Goal: Book appointment/travel/reservation

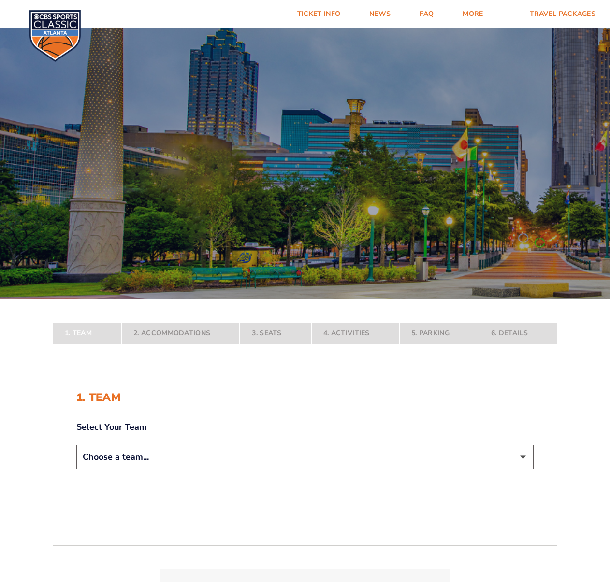
click at [119, 456] on select "Choose a team... [US_STATE] Wildcats [US_STATE] State Buckeyes [US_STATE] Tar H…" at bounding box center [304, 457] width 457 height 25
select select "12756"
click at [76, 470] on select "Choose a team... [US_STATE] Wildcats [US_STATE] State Buckeyes [US_STATE] Tar H…" at bounding box center [304, 457] width 457 height 25
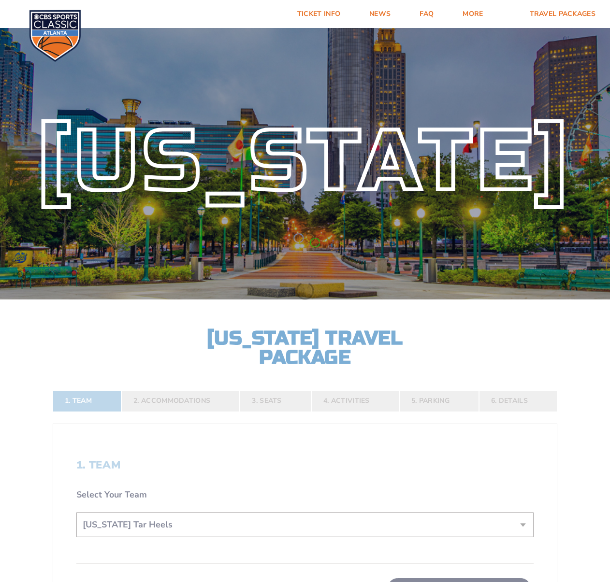
click at [196, 440] on form "[US_STATE] [US_STATE] Travel Package [US_STATE][GEOGRAPHIC_DATA] [US_STATE] Sta…" at bounding box center [305, 375] width 610 height 751
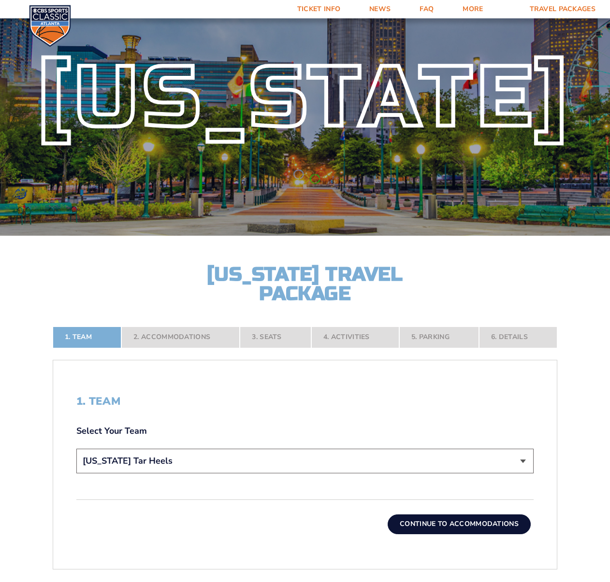
scroll to position [242, 0]
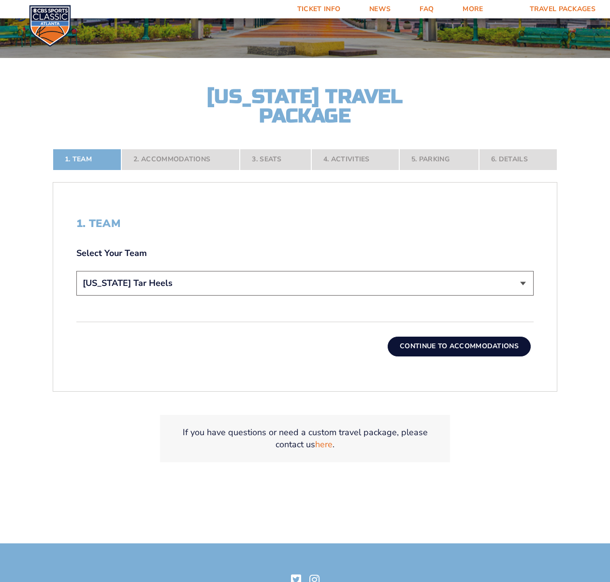
click at [492, 358] on div "1. Team Select Your Team Choose a team... [US_STATE] Wildcats [US_STATE] State …" at bounding box center [305, 287] width 504 height 186
click at [494, 352] on button "Continue To Accommodations" at bounding box center [459, 346] width 143 height 19
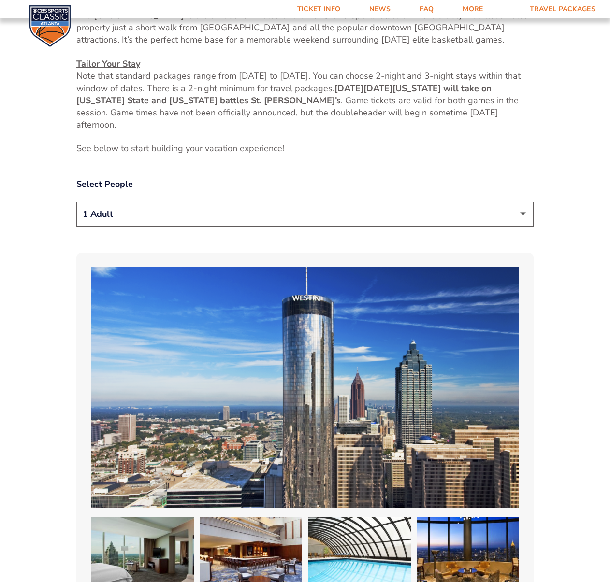
scroll to position [565, 0]
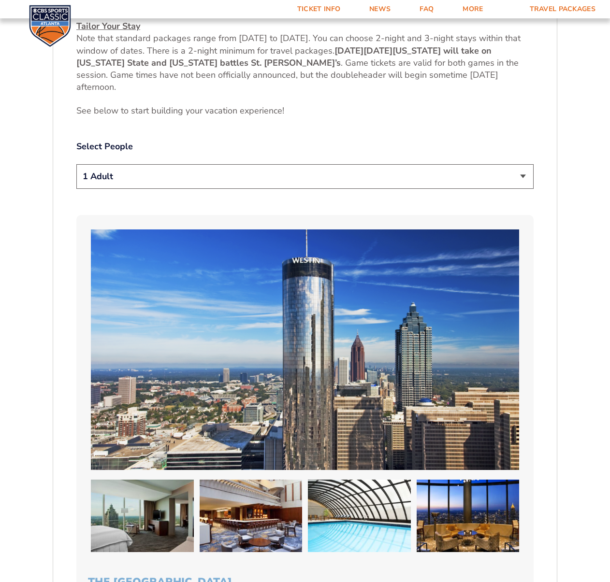
click at [132, 171] on select "1 Adult 2 Adults 3 Adults 4 Adults 2 Adults + 1 Child 2 Adults + 2 Children 2 A…" at bounding box center [304, 176] width 457 height 25
select select "2 Adults"
click at [76, 164] on select "1 Adult 2 Adults 3 Adults 4 Adults 2 Adults + 1 Child 2 Adults + 2 Children 2 A…" at bounding box center [304, 176] width 457 height 25
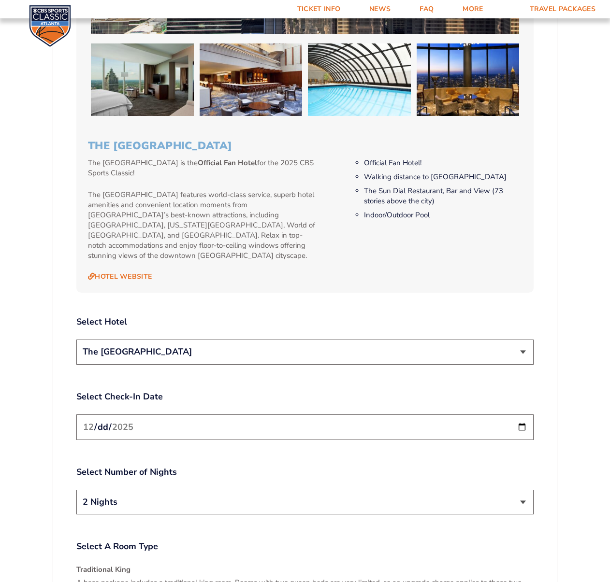
scroll to position [759, 0]
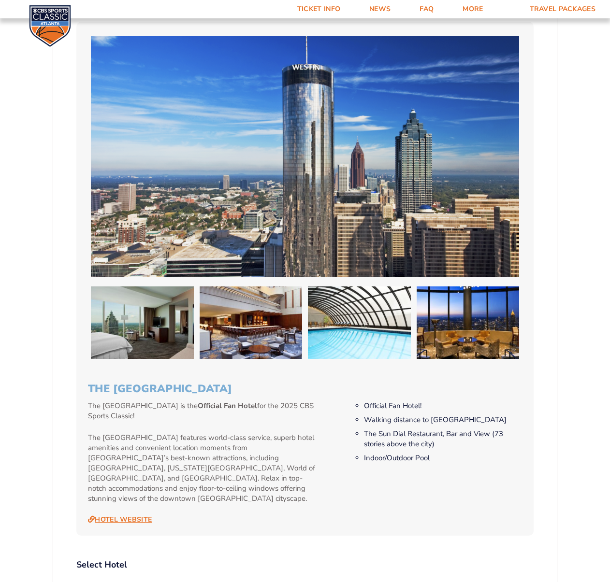
click at [132, 516] on link "Hotel Website" at bounding box center [120, 520] width 64 height 9
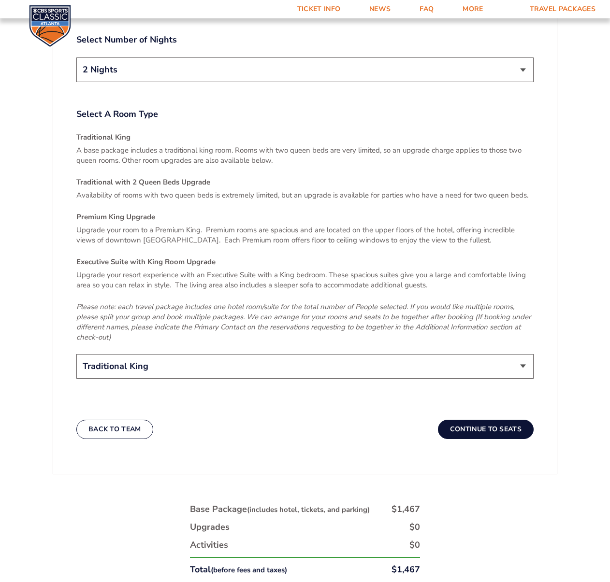
scroll to position [1435, 0]
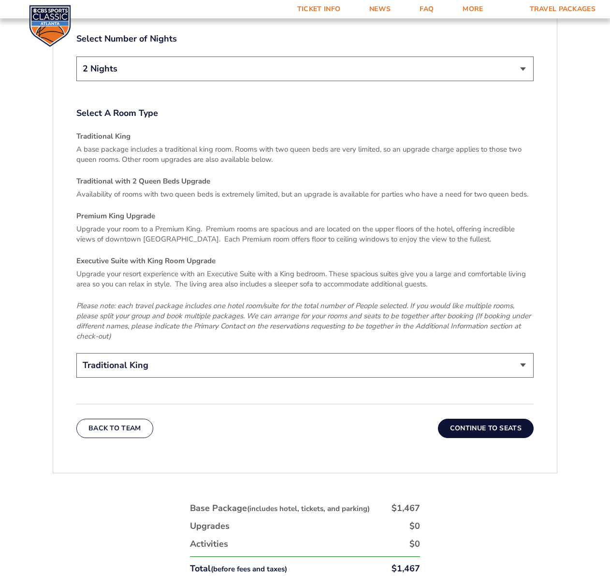
click at [522, 355] on select "Traditional King Traditional with 2 Queen Beds Upgrade (+$45 per night) Premium…" at bounding box center [304, 365] width 457 height 25
click at [76, 353] on select "Traditional King Traditional with 2 Queen Beds Upgrade (+$45 per night) Premium…" at bounding box center [304, 365] width 457 height 25
drag, startPoint x: 224, startPoint y: 358, endPoint x: 204, endPoint y: 362, distance: 20.2
click at [224, 358] on select "Traditional King Traditional with 2 Queen Beds Upgrade (+$45 per night) Premium…" at bounding box center [304, 365] width 457 height 25
select select "Traditional King"
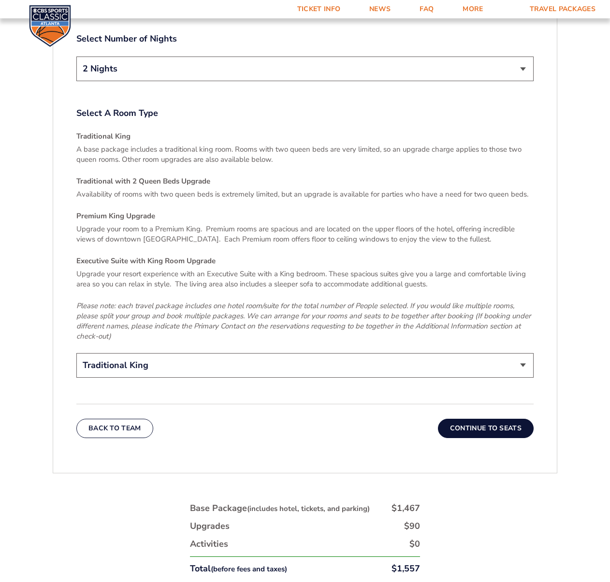
click at [76, 353] on select "Traditional King Traditional with 2 Queen Beds Upgrade (+$45 per night) Premium…" at bounding box center [304, 365] width 457 height 25
click at [522, 419] on button "Continue To Seats" at bounding box center [486, 428] width 96 height 19
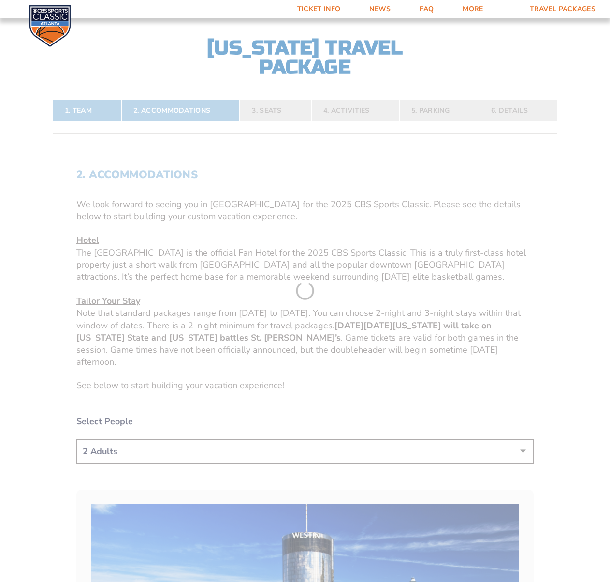
scroll to position [275, 0]
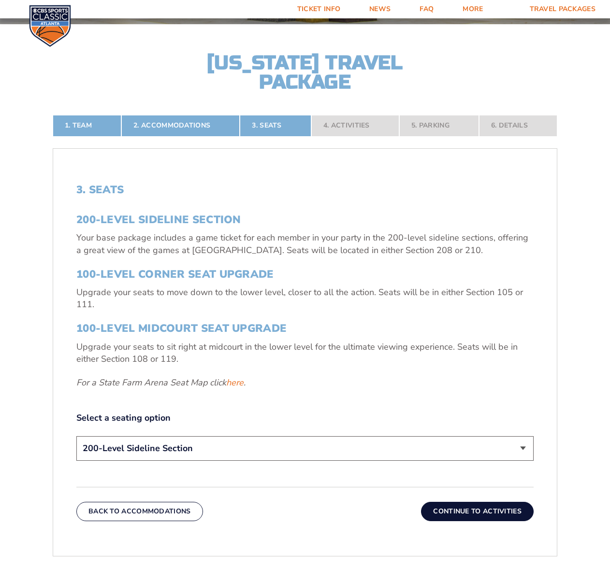
click at [130, 453] on select "200-Level Sideline Section 100-Level Corner Seat Upgrade (+$120 per person) 100…" at bounding box center [304, 448] width 457 height 25
click at [255, 393] on div "3. Seats 200-Level Sideline Section Your base package includes a game ticket fo…" at bounding box center [304, 324] width 457 height 280
click at [236, 384] on link "here" at bounding box center [234, 383] width 17 height 12
click at [238, 383] on link "here" at bounding box center [234, 383] width 17 height 12
click at [134, 448] on select "200-Level Sideline Section 100-Level Corner Seat Upgrade (+$120 per person) 100…" at bounding box center [304, 448] width 457 height 25
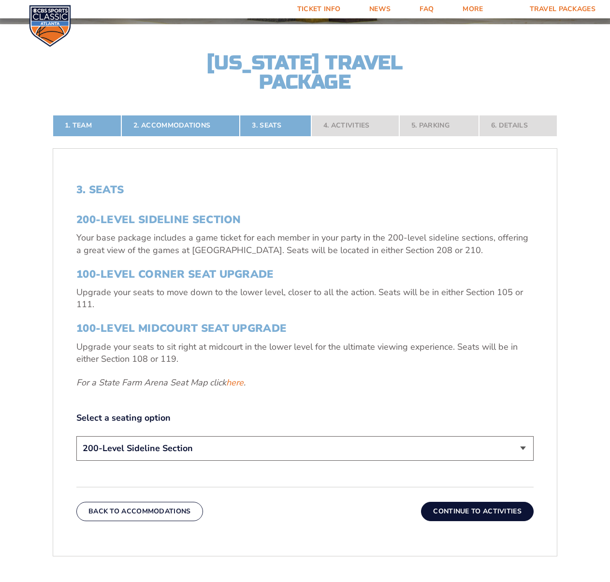
select select "100-Level Corner Seat Upgrade"
click at [76, 436] on select "200-Level Sideline Section 100-Level Corner Seat Upgrade (+$120 per person) 100…" at bounding box center [304, 448] width 457 height 25
click at [352, 317] on div "200-Level Sideline Section Your base package includes a game ticket for each me…" at bounding box center [304, 301] width 457 height 175
click at [470, 515] on button "Continue To Activities" at bounding box center [477, 511] width 113 height 19
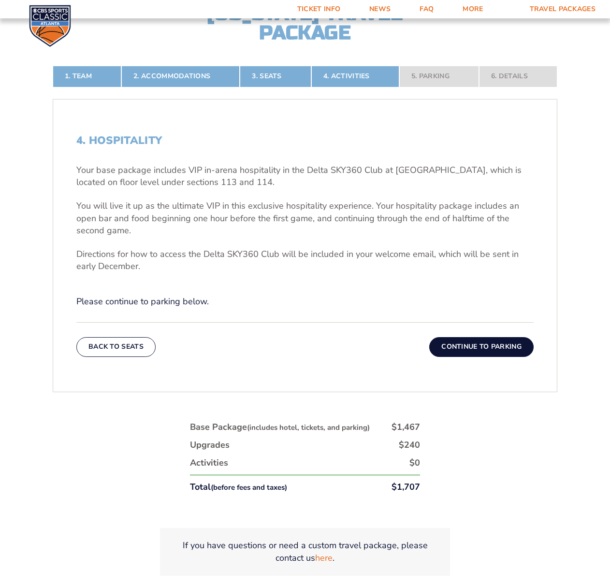
scroll to position [372, 0]
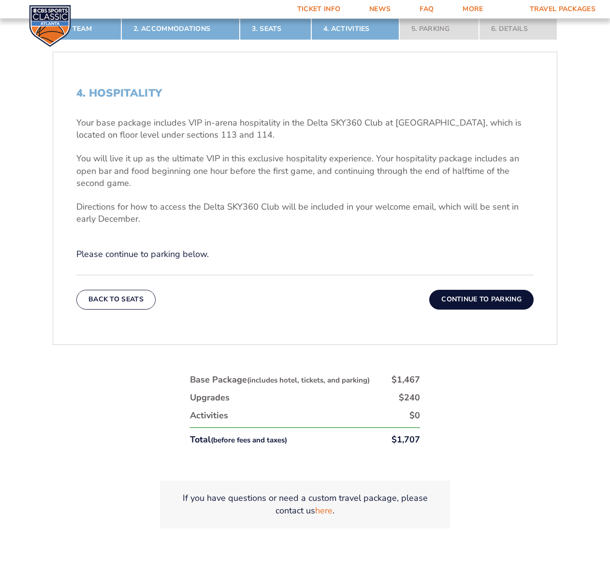
click at [511, 297] on button "Continue To Parking" at bounding box center [481, 299] width 104 height 19
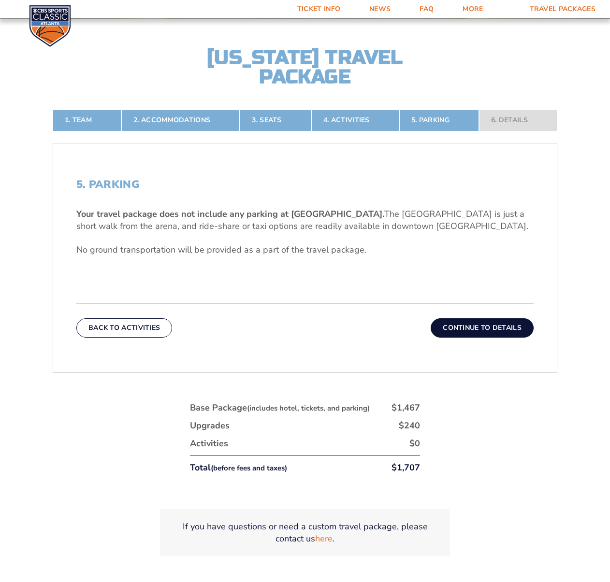
scroll to position [275, 0]
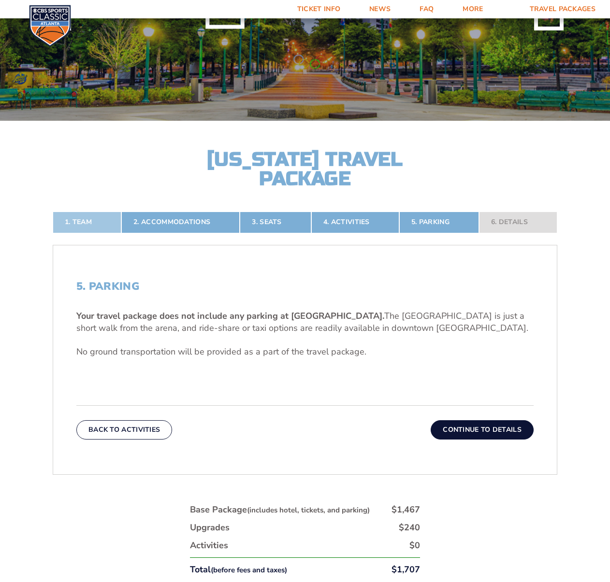
click at [89, 219] on link "1. Team" at bounding box center [87, 222] width 69 height 21
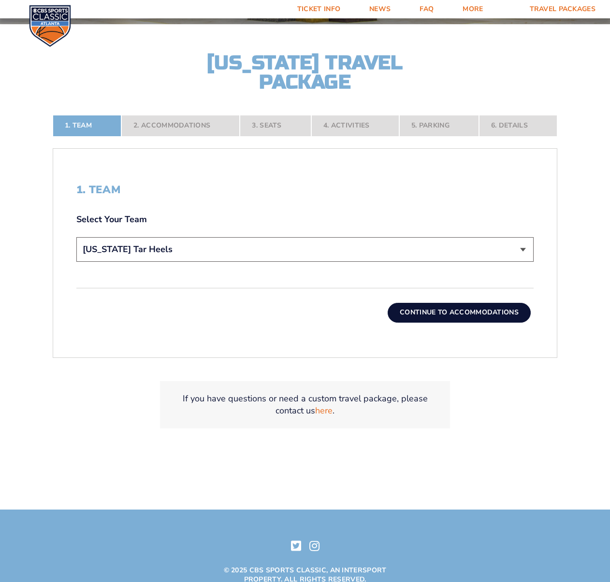
click at [142, 249] on select "Choose a team... [US_STATE] Wildcats [US_STATE] State Buckeyes [US_STATE] Tar H…" at bounding box center [304, 249] width 457 height 25
select select "12757"
click at [76, 237] on select "Choose a team... [US_STATE] Wildcats [US_STATE] State Buckeyes [US_STATE] Tar H…" at bounding box center [304, 249] width 457 height 25
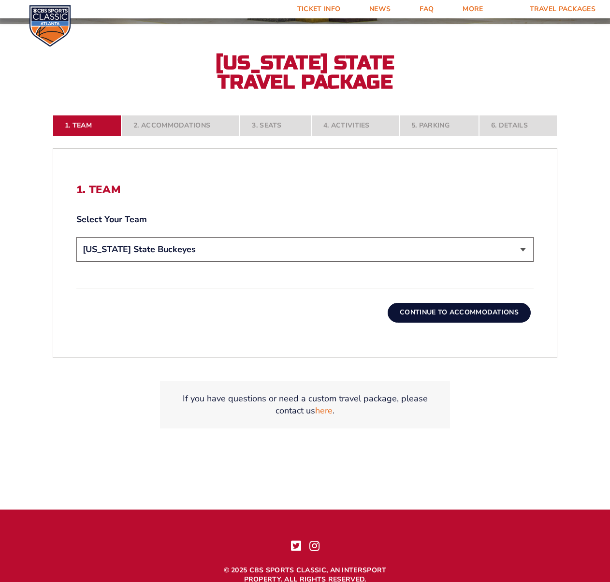
click at [485, 315] on button "Continue To Accommodations" at bounding box center [459, 312] width 143 height 19
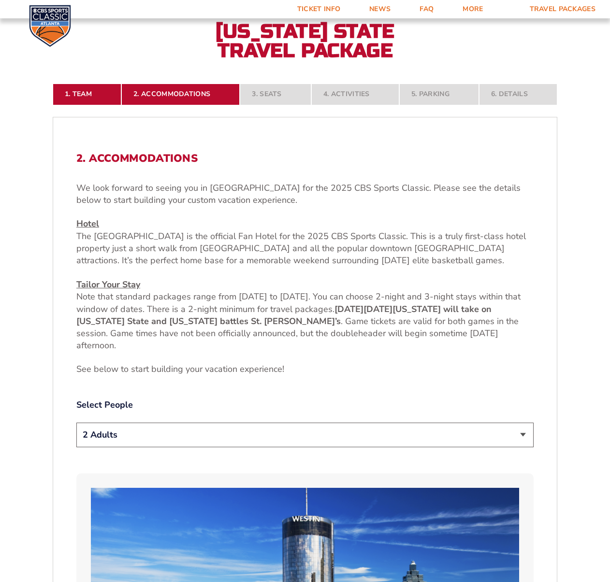
scroll to position [324, 0]
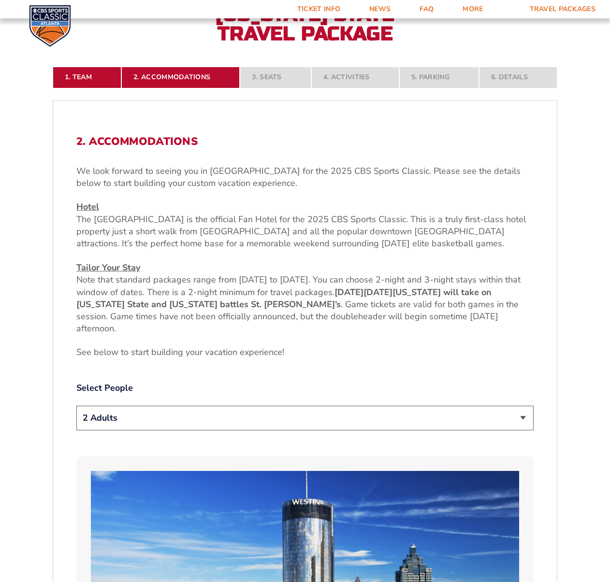
drag, startPoint x: 120, startPoint y: 435, endPoint x: 119, endPoint y: 423, distance: 12.1
click at [119, 418] on select "1 Adult 2 Adults 3 Adults 4 Adults 2 Adults + 1 Child 2 Adults + 2 Children 2 A…" at bounding box center [304, 418] width 457 height 25
select select "1 Adult"
click at [76, 406] on select "1 Adult 2 Adults 3 Adults 4 Adults 2 Adults + 1 Child 2 Adults + 2 Children 2 A…" at bounding box center [304, 418] width 457 height 25
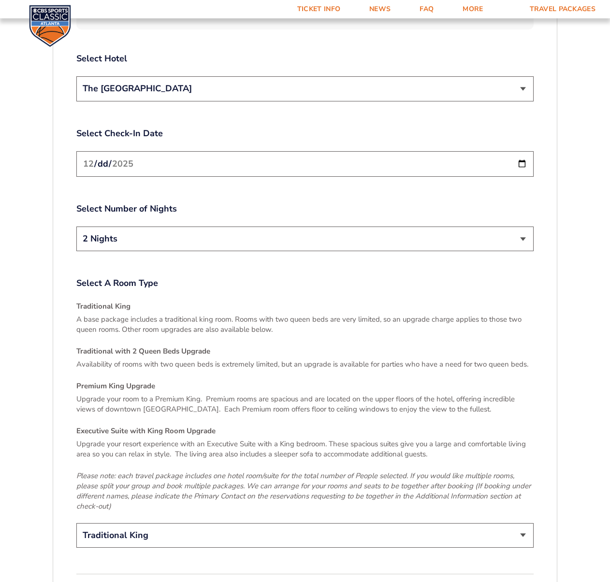
scroll to position [1290, 0]
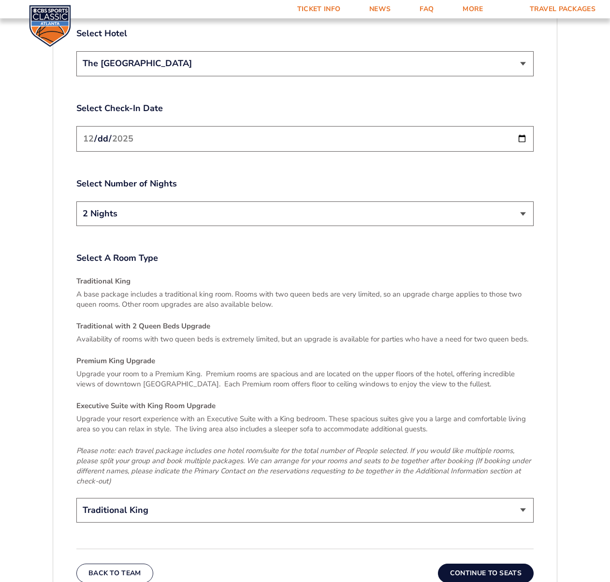
click at [470, 565] on button "Continue To Seats" at bounding box center [486, 573] width 96 height 19
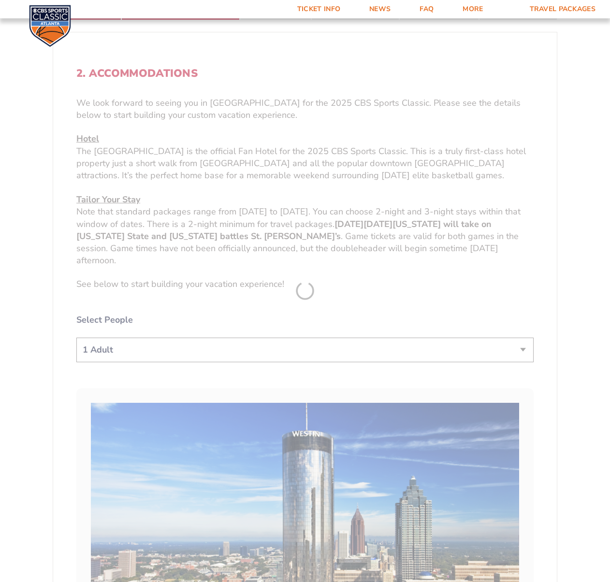
scroll to position [275, 0]
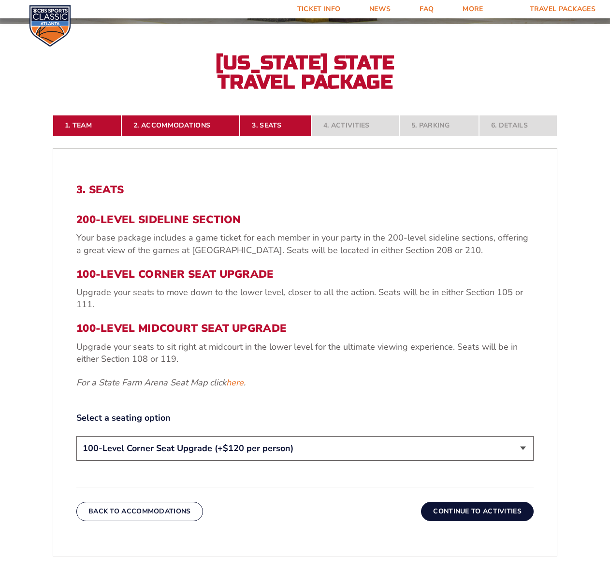
click at [247, 451] on select "200-Level Sideline Section 100-Level Corner Seat Upgrade (+$120 per person) 100…" at bounding box center [304, 448] width 457 height 25
click at [76, 436] on select "200-Level Sideline Section 100-Level Corner Seat Upgrade (+$120 per person) 100…" at bounding box center [304, 448] width 457 height 25
click at [485, 513] on button "Continue To Activities" at bounding box center [477, 511] width 113 height 19
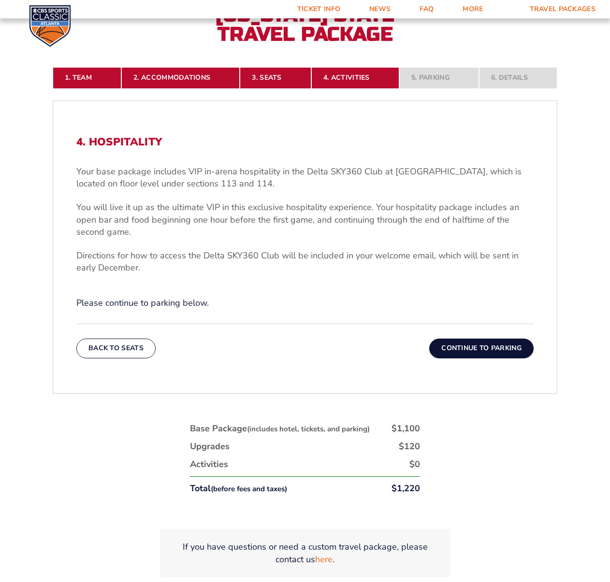
scroll to position [324, 0]
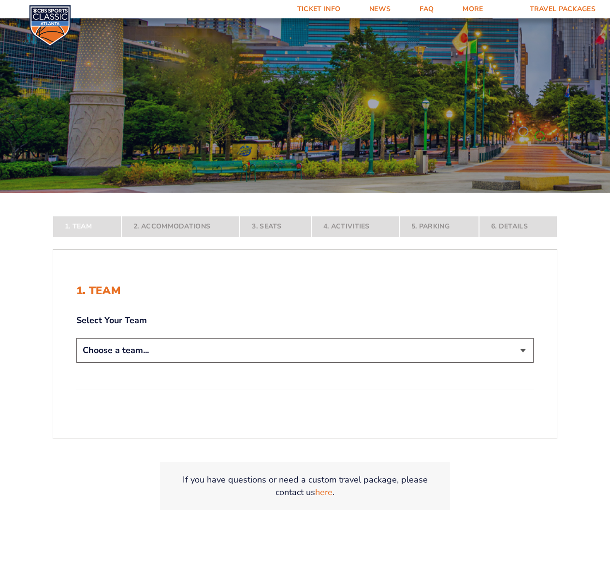
scroll to position [242, 0]
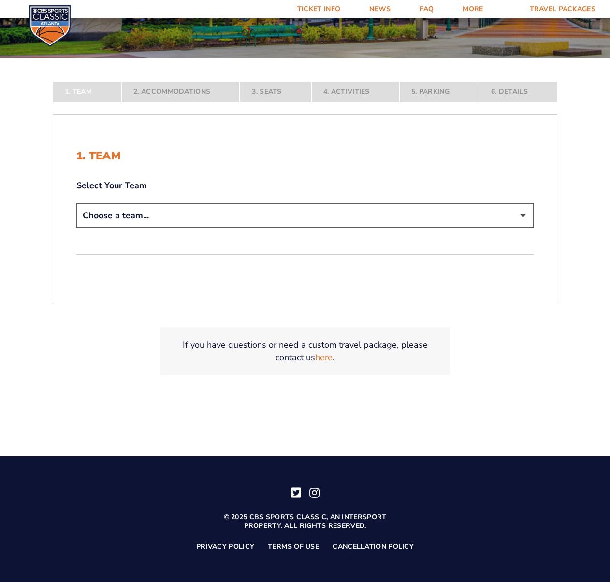
click at [133, 221] on select "Choose a team... [US_STATE] Wildcats [US_STATE] State Buckeyes [US_STATE] Tar H…" at bounding box center [304, 215] width 457 height 25
select select "12756"
click at [76, 228] on select "Choose a team... [US_STATE] Wildcats [US_STATE] State Buckeyes [US_STATE] Tar H…" at bounding box center [304, 215] width 457 height 25
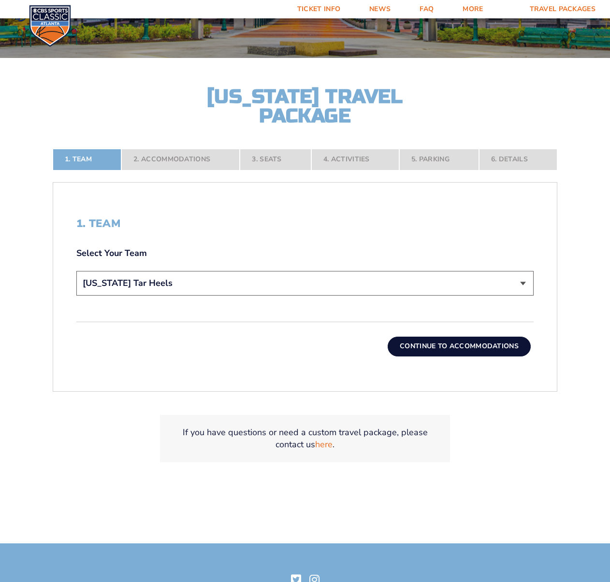
click at [434, 352] on button "Continue To Accommodations" at bounding box center [459, 346] width 143 height 19
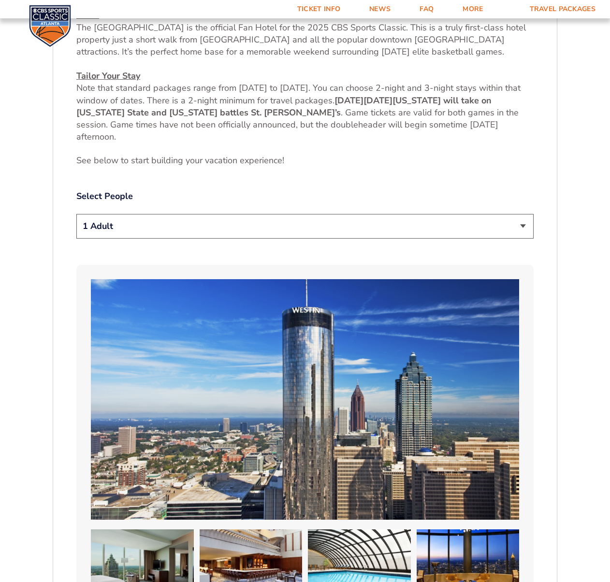
scroll to position [517, 0]
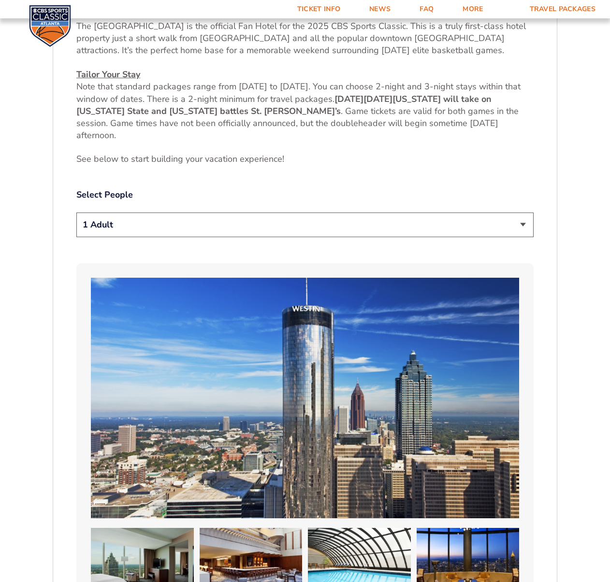
click at [101, 227] on select "1 Adult 2 Adults 3 Adults 4 Adults 2 Adults + 1 Child 2 Adults + 2 Children 2 A…" at bounding box center [304, 225] width 457 height 25
select select "2 Adults + 1 Child"
click at [76, 213] on select "1 Adult 2 Adults 3 Adults 4 Adults 2 Adults + 1 Child 2 Adults + 2 Children 2 A…" at bounding box center [304, 225] width 457 height 25
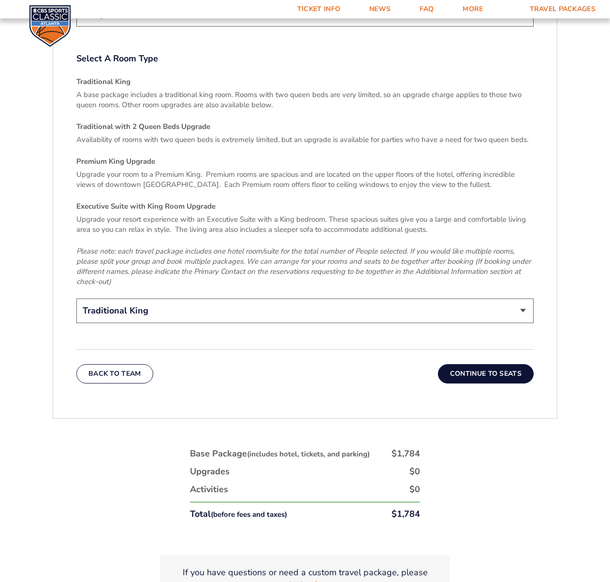
scroll to position [1663, 0]
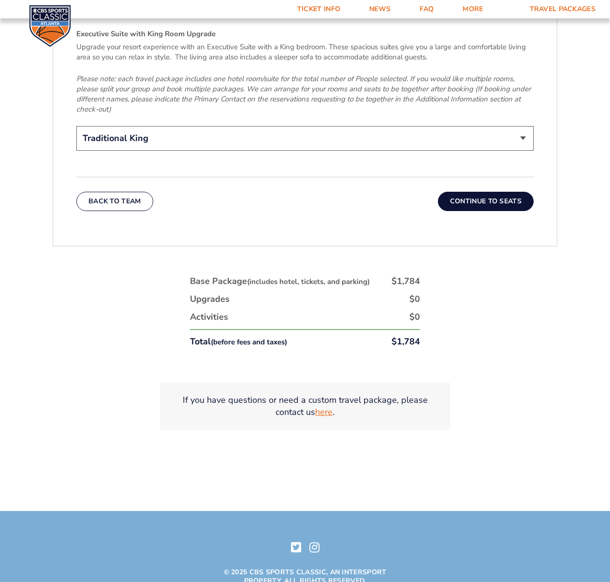
click at [324, 406] on link "here" at bounding box center [323, 412] width 17 height 12
